Goal: Transaction & Acquisition: Purchase product/service

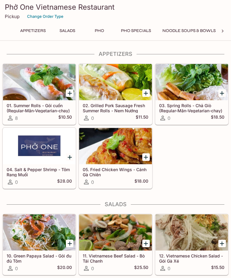
click at [102, 30] on button "Pho" at bounding box center [99, 31] width 27 height 8
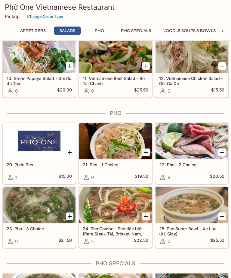
scroll to position [168, 0]
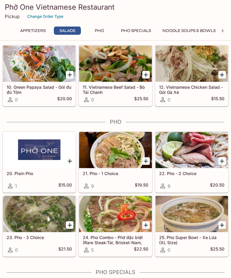
click at [31, 33] on button "Appetizers" at bounding box center [33, 31] width 32 height 8
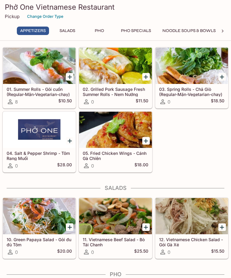
scroll to position [0, 0]
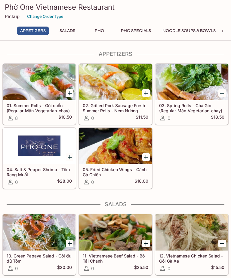
click at [11, 14] on p "Pickup" at bounding box center [12, 17] width 15 height 6
click at [15, 18] on p "Pickup" at bounding box center [12, 17] width 15 height 6
click at [50, 19] on button "Change Order Type" at bounding box center [45, 16] width 42 height 9
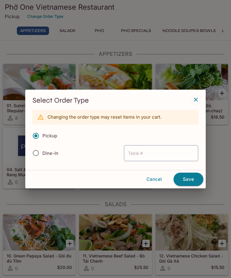
click at [37, 154] on input "Dine-In" at bounding box center [36, 152] width 13 height 13
radio input "true"
click at [199, 98] on icon "button" at bounding box center [196, 99] width 7 height 7
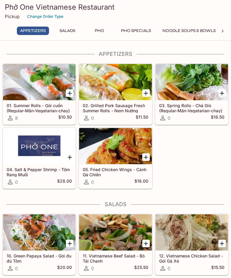
click at [14, 15] on p "Pickup" at bounding box center [12, 17] width 15 height 6
click at [69, 31] on button "Salads" at bounding box center [67, 31] width 27 height 8
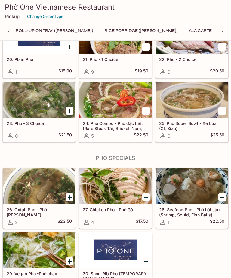
scroll to position [0, 381]
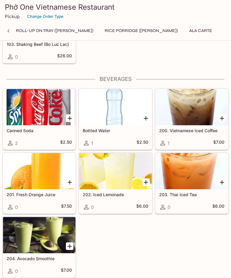
click at [186, 27] on button "Ala Carte" at bounding box center [201, 31] width 30 height 8
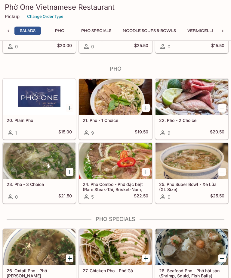
scroll to position [218, 0]
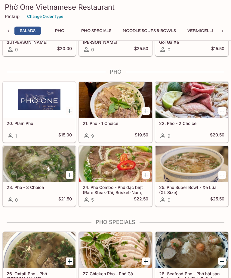
click at [201, 104] on div at bounding box center [192, 100] width 73 height 36
